Goal: Check status: Check status

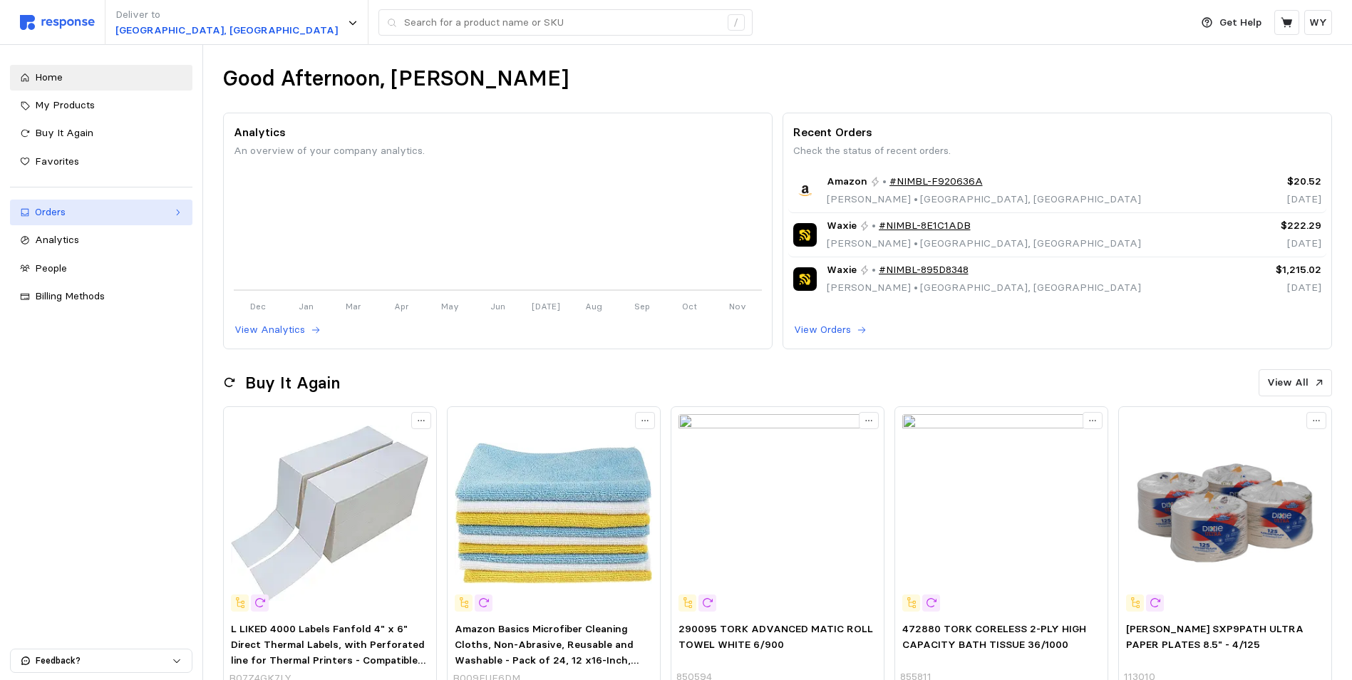
click at [47, 209] on div "Orders" at bounding box center [101, 213] width 133 height 16
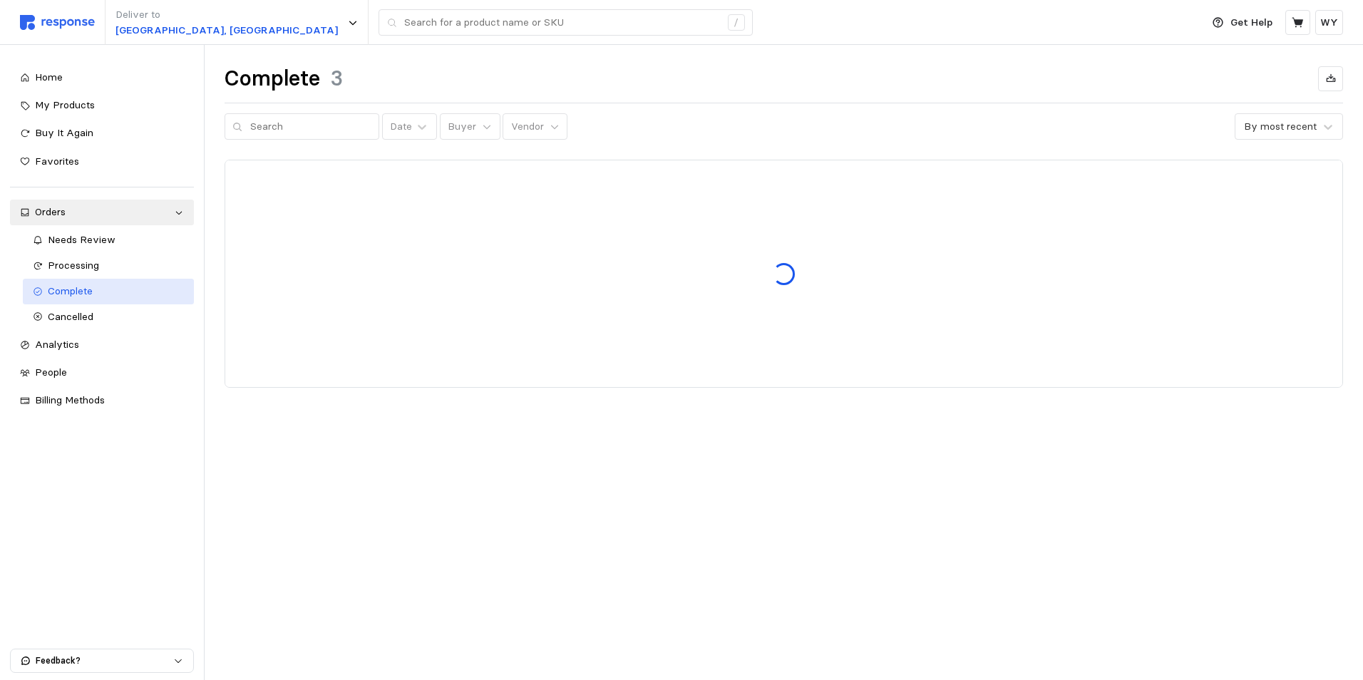
click at [80, 293] on span "Complete" at bounding box center [70, 290] width 45 height 13
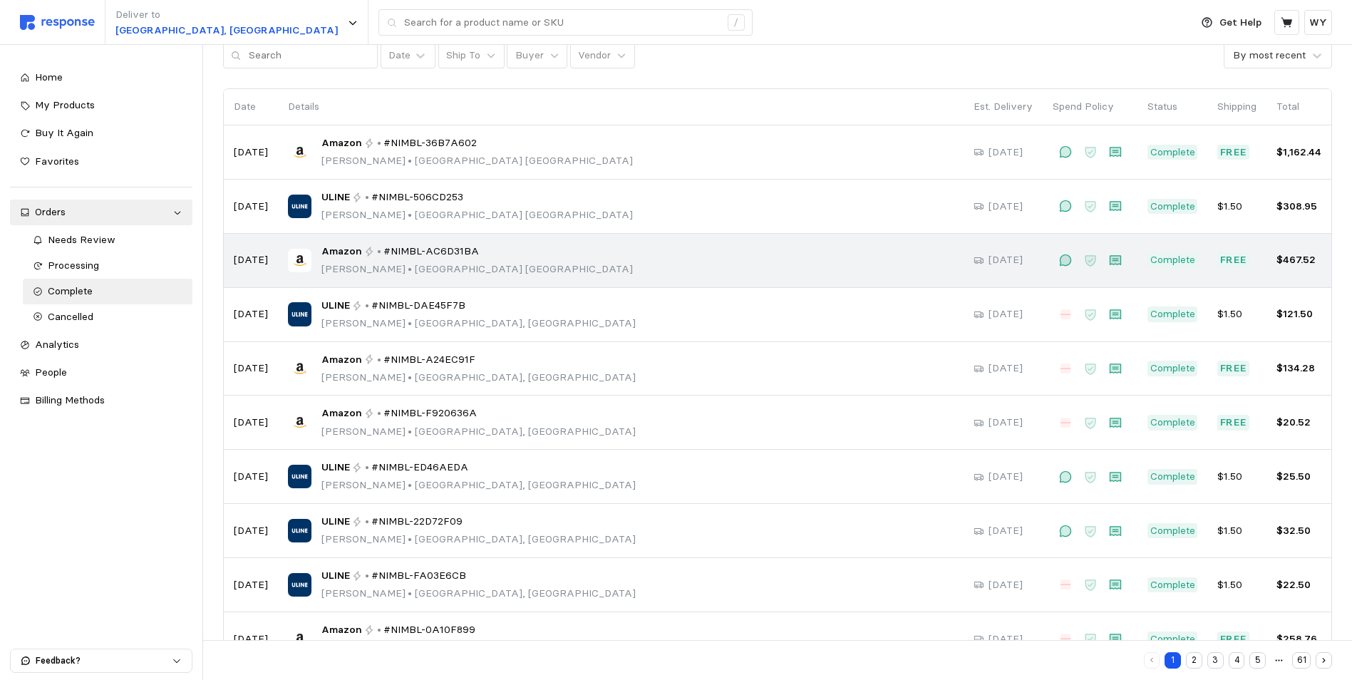
scroll to position [118, 0]
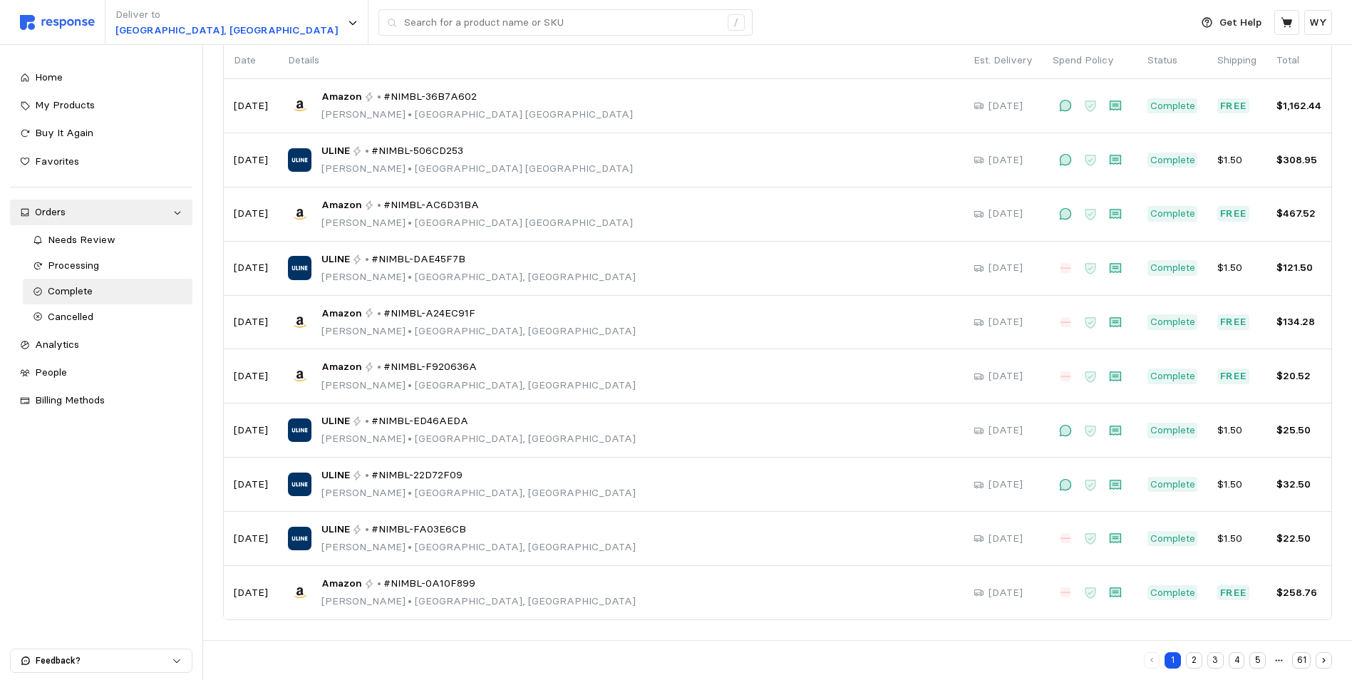
click at [1196, 659] on button "2" at bounding box center [1194, 660] width 16 height 16
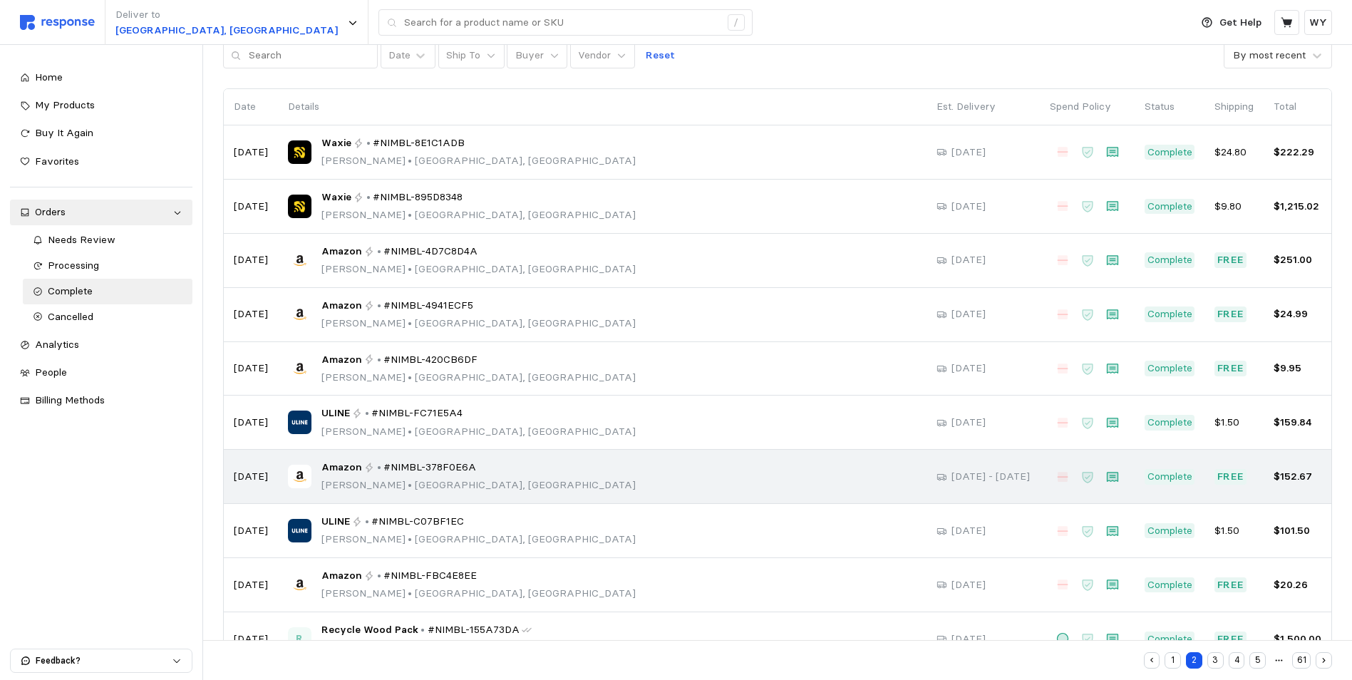
scroll to position [118, 0]
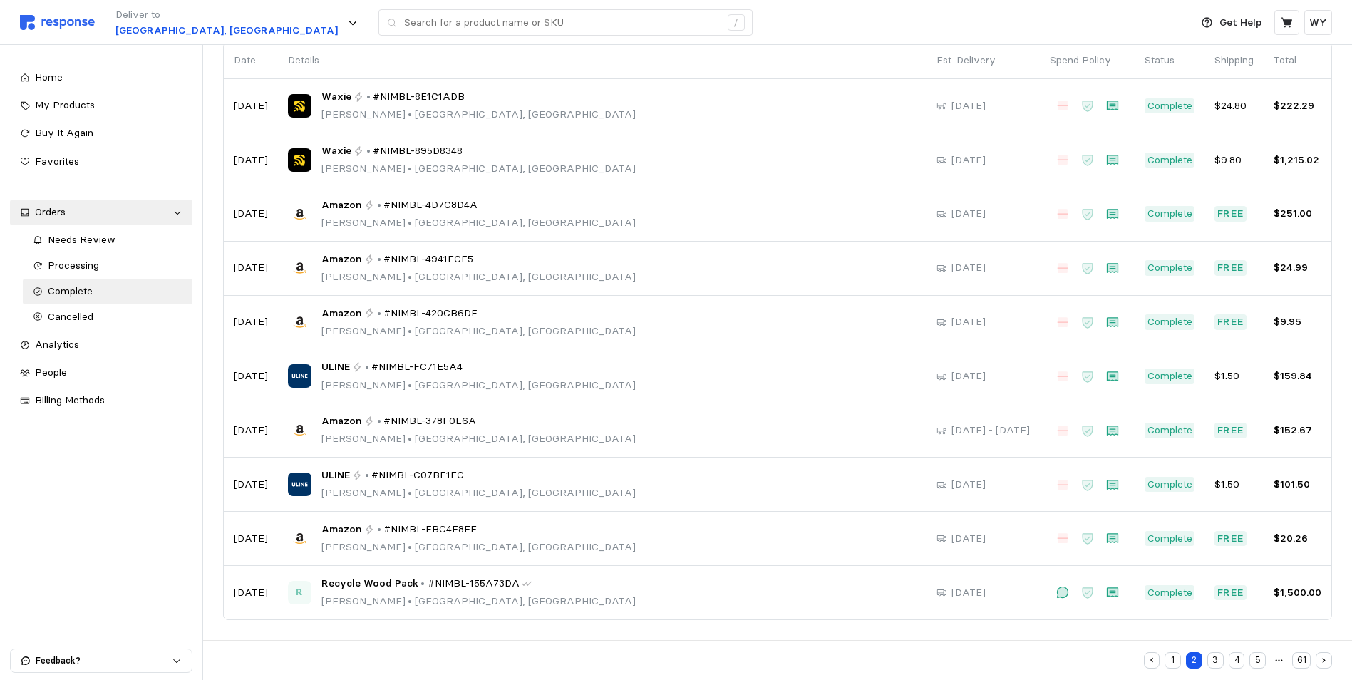
click at [1216, 659] on button "3" at bounding box center [1216, 660] width 16 height 16
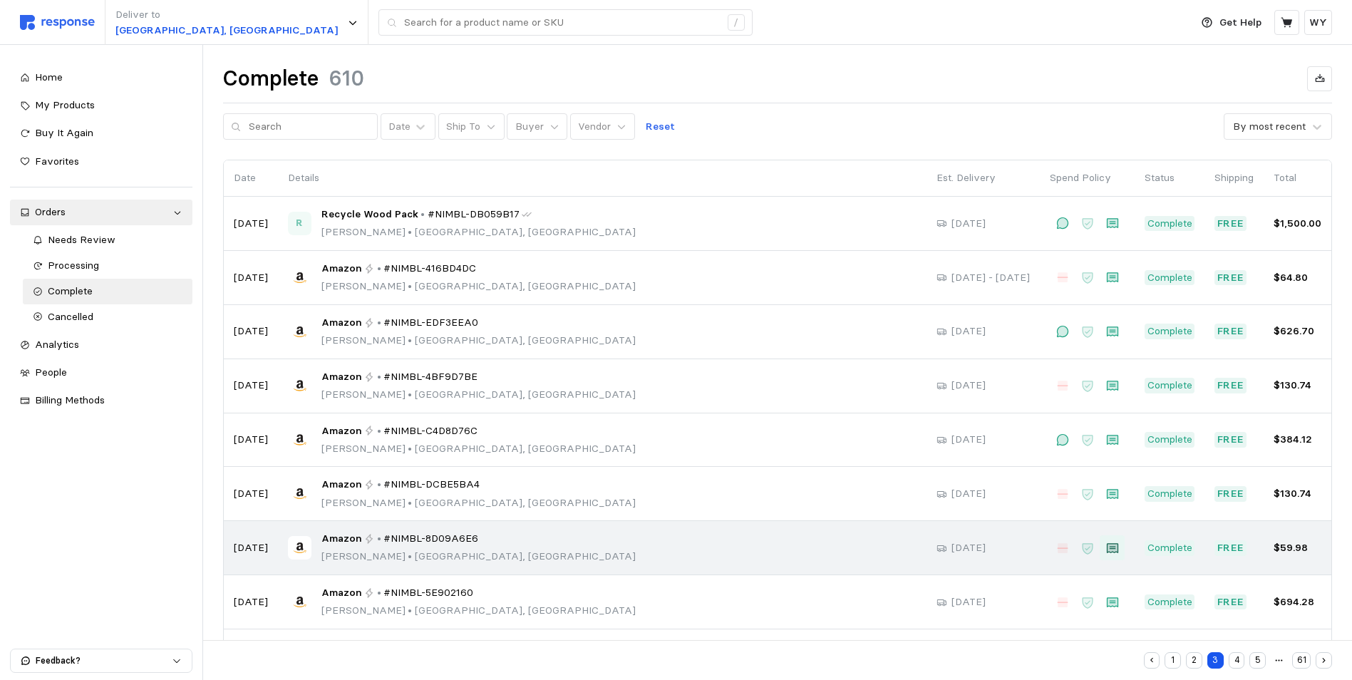
click at [1109, 549] on icon at bounding box center [1112, 547] width 11 height 9
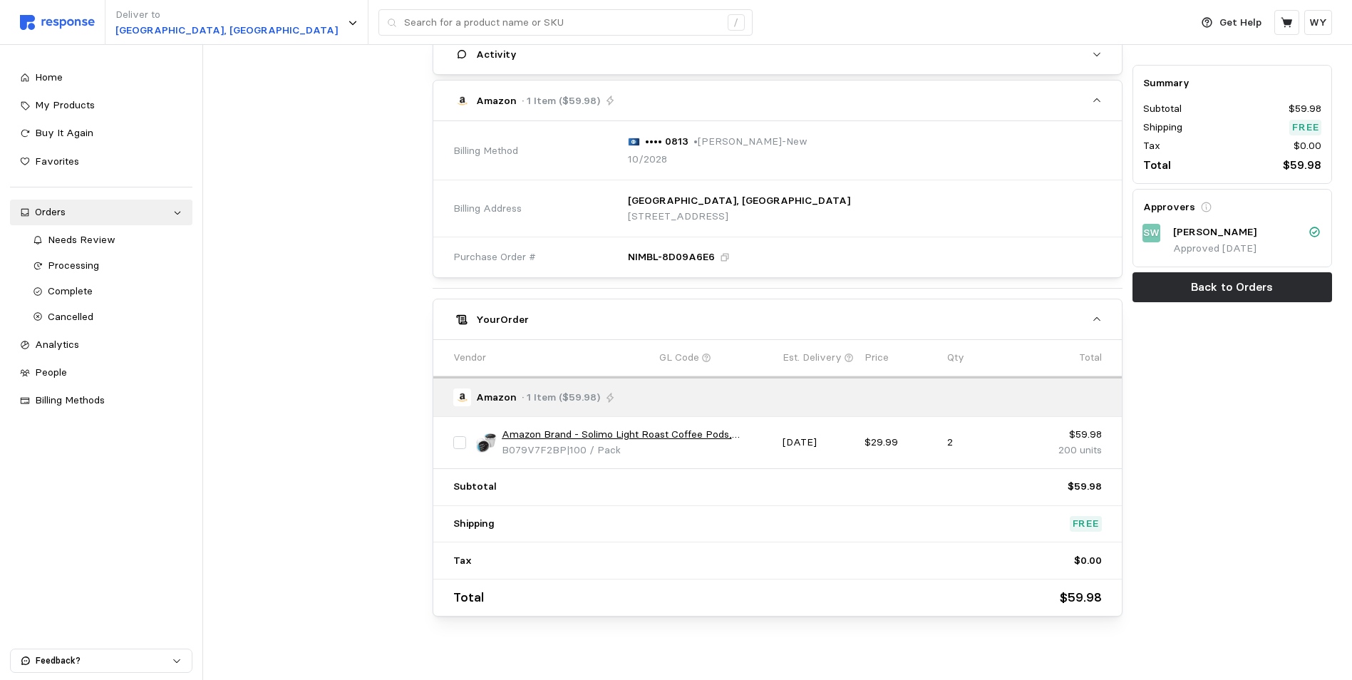
scroll to position [285, 0]
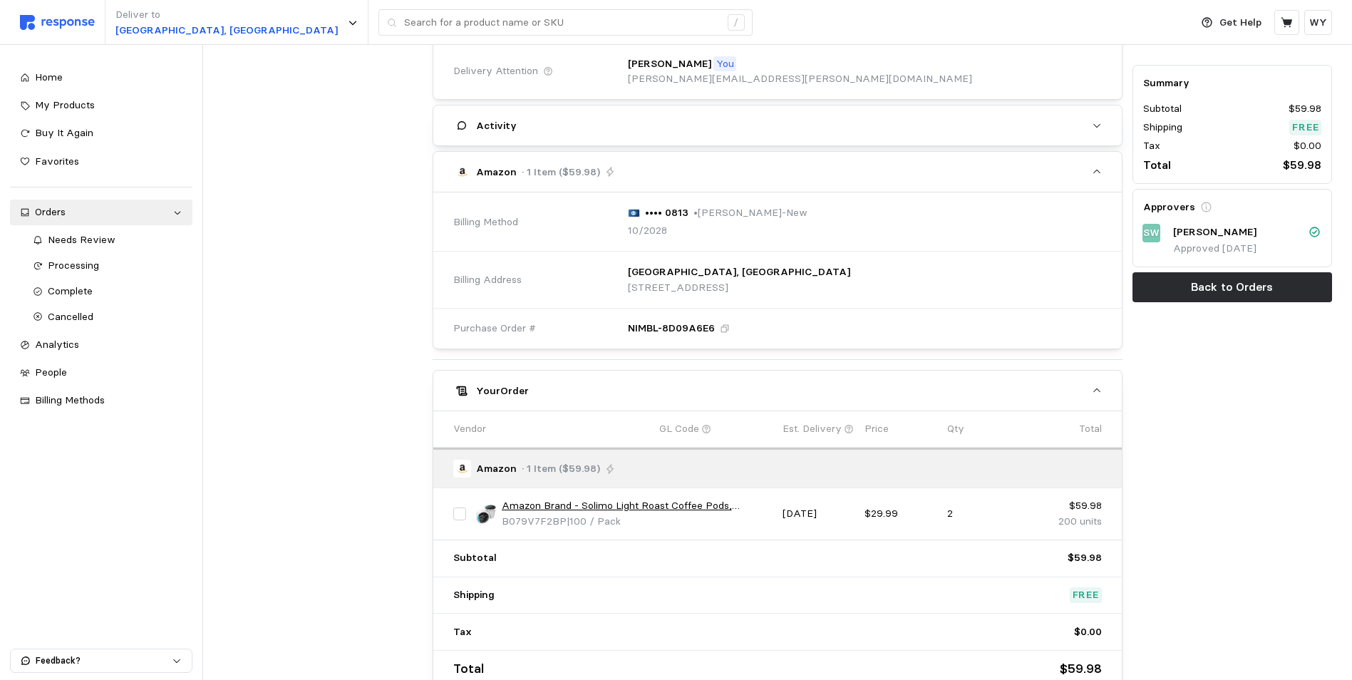
click at [517, 507] on link "Amazon Brand - Solimo Light Roast Coffee Pods, Breakfast Blend, Compatible with…" at bounding box center [637, 506] width 271 height 16
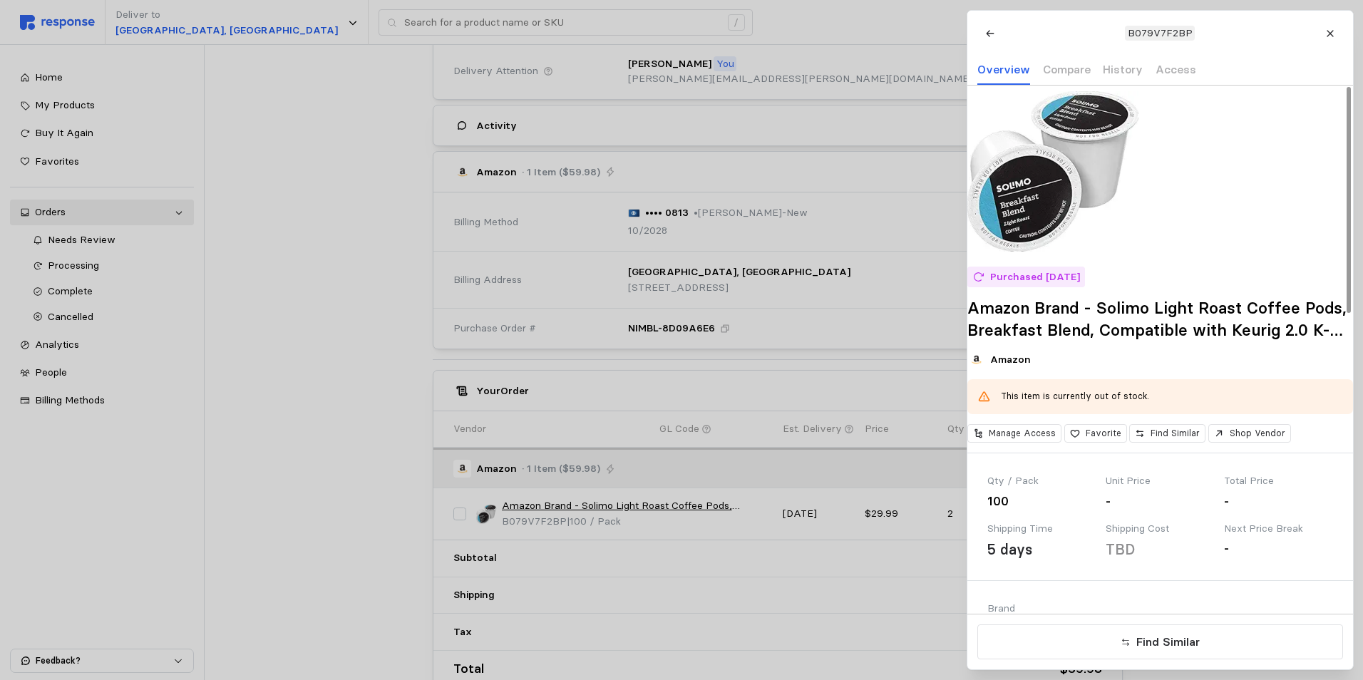
click at [796, 34] on div at bounding box center [681, 340] width 1363 height 680
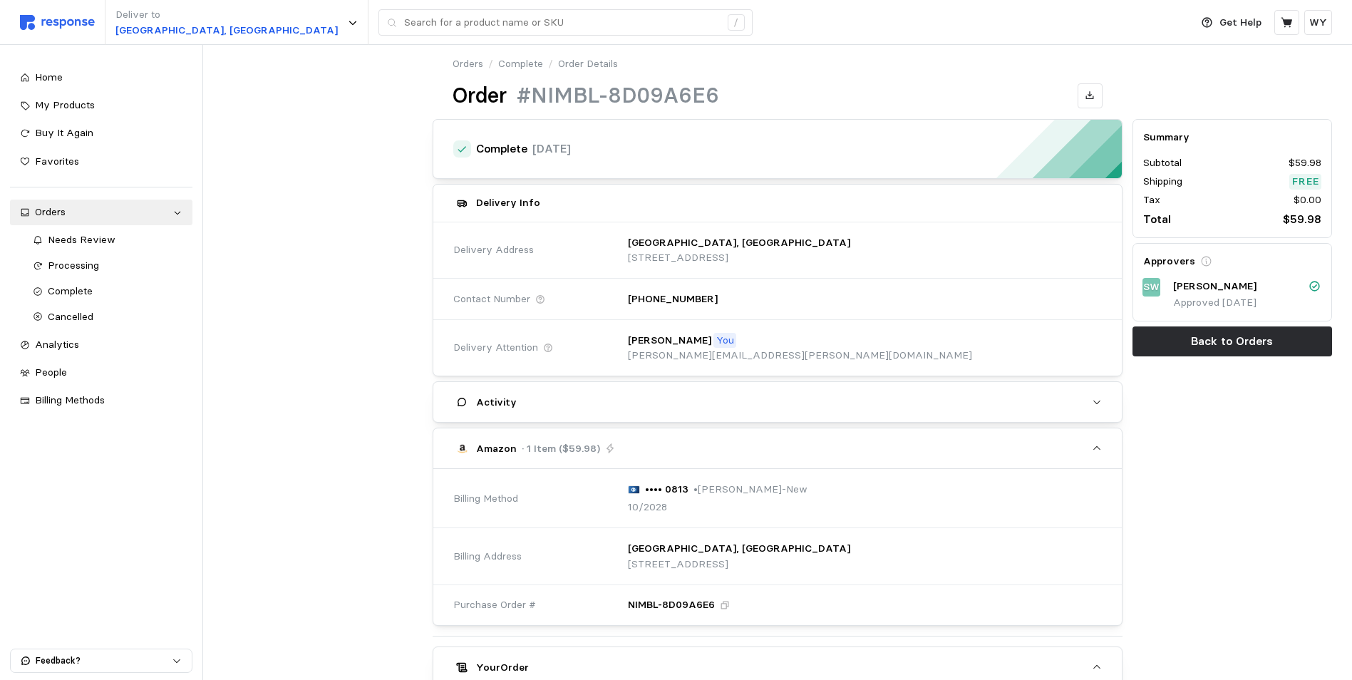
scroll to position [0, 0]
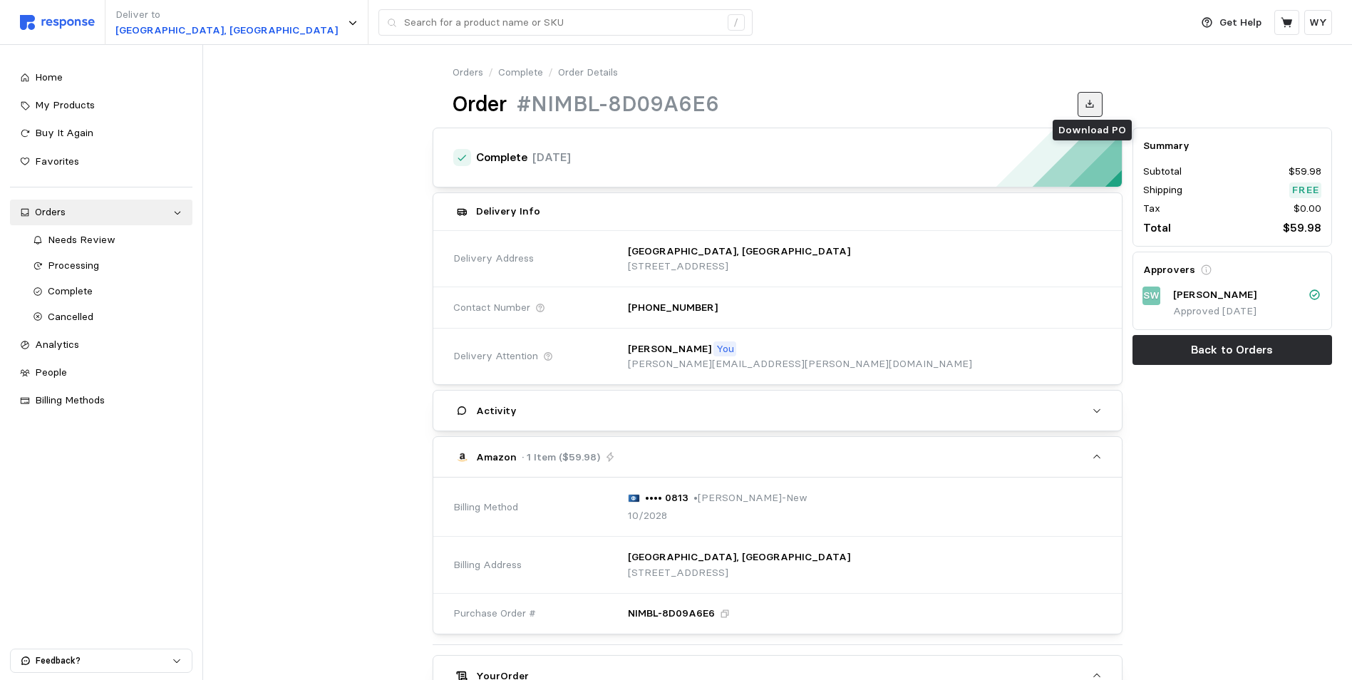
click at [1090, 101] on icon at bounding box center [1091, 104] width 8 height 8
